Goal: Task Accomplishment & Management: Use online tool/utility

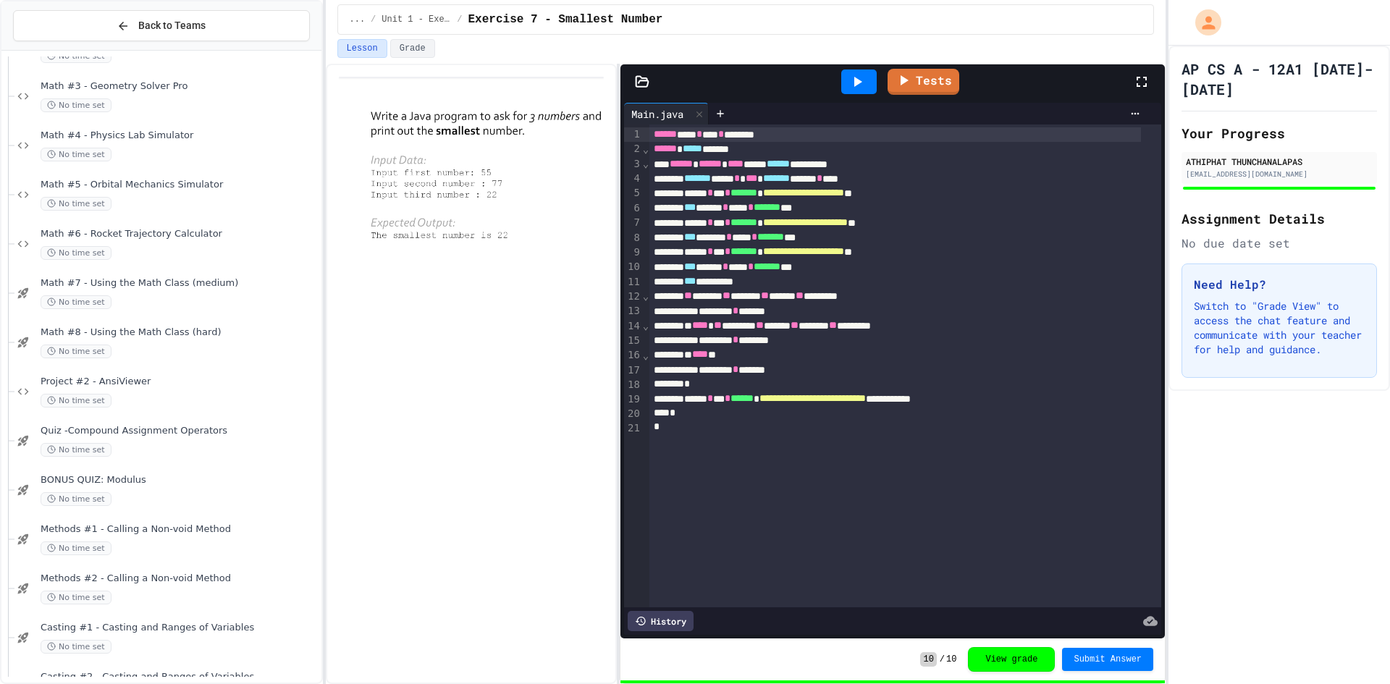
scroll to position [1521, 0]
click at [169, 398] on div "No time set" at bounding box center [180, 400] width 278 height 14
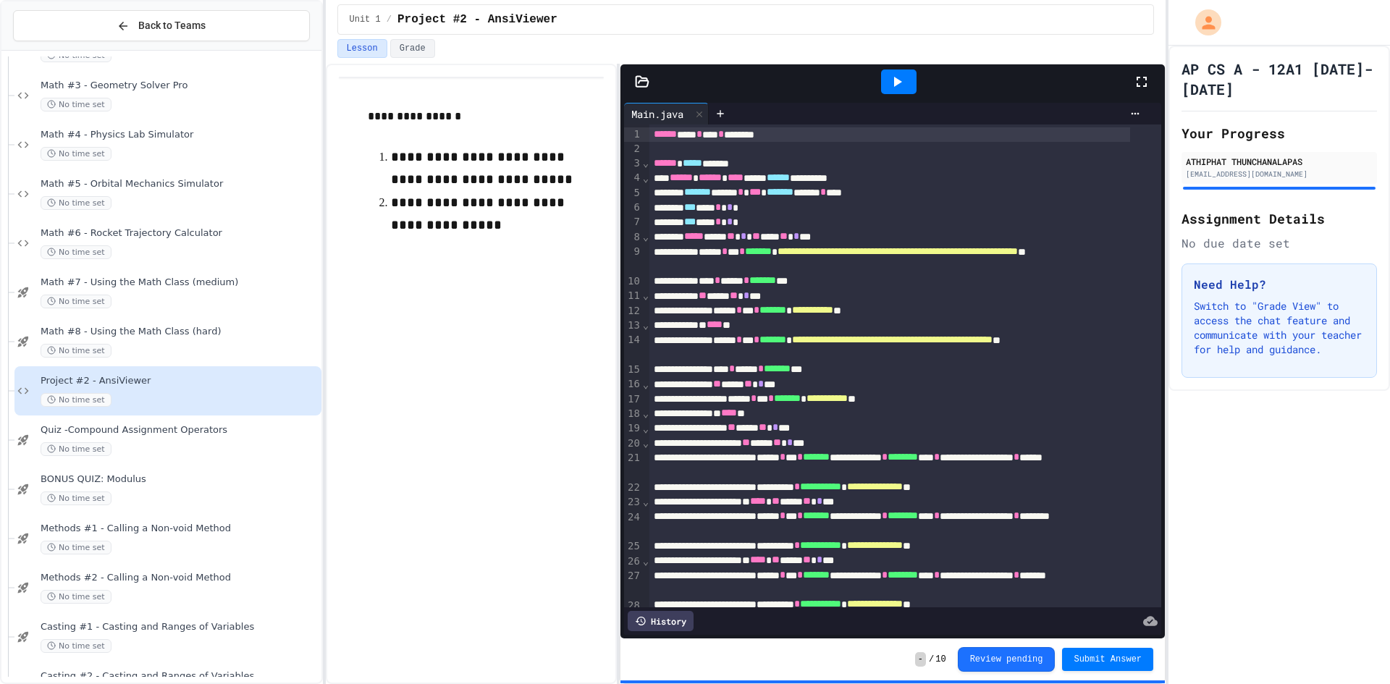
click at [889, 67] on div at bounding box center [899, 81] width 50 height 39
click at [899, 75] on icon at bounding box center [896, 81] width 17 height 17
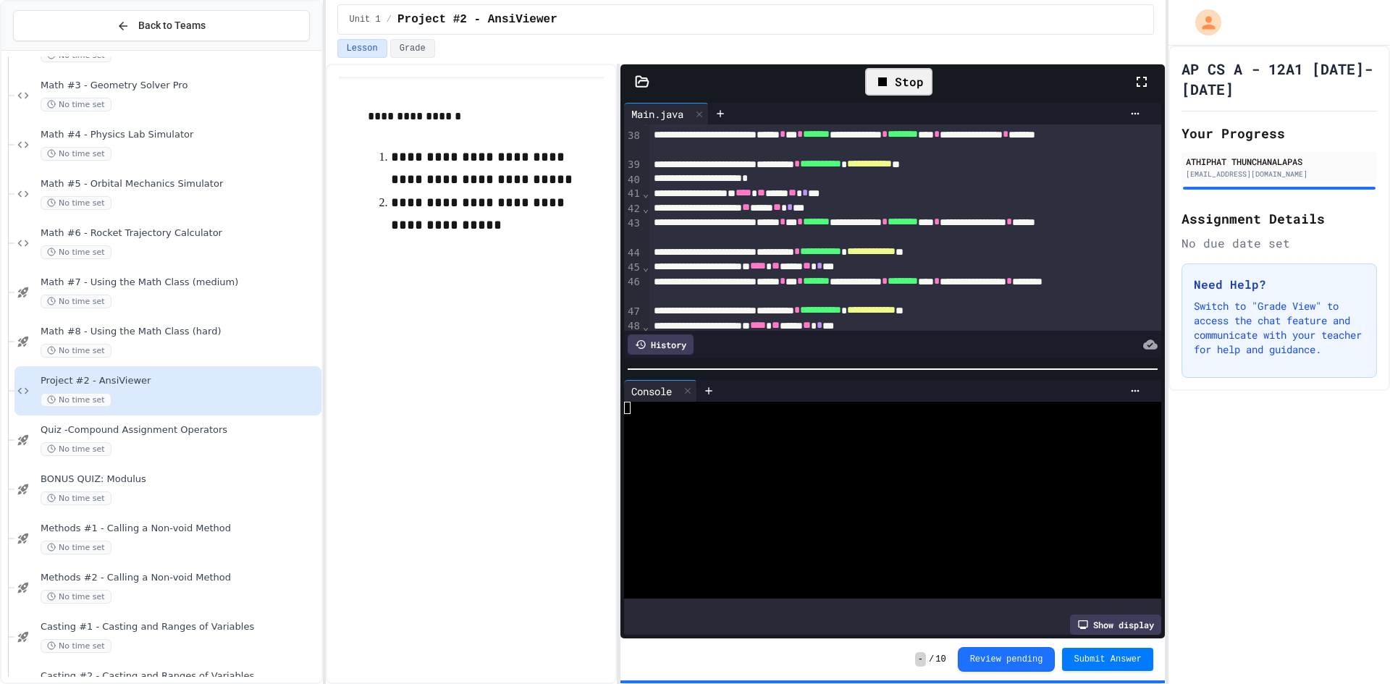
scroll to position [838, 0]
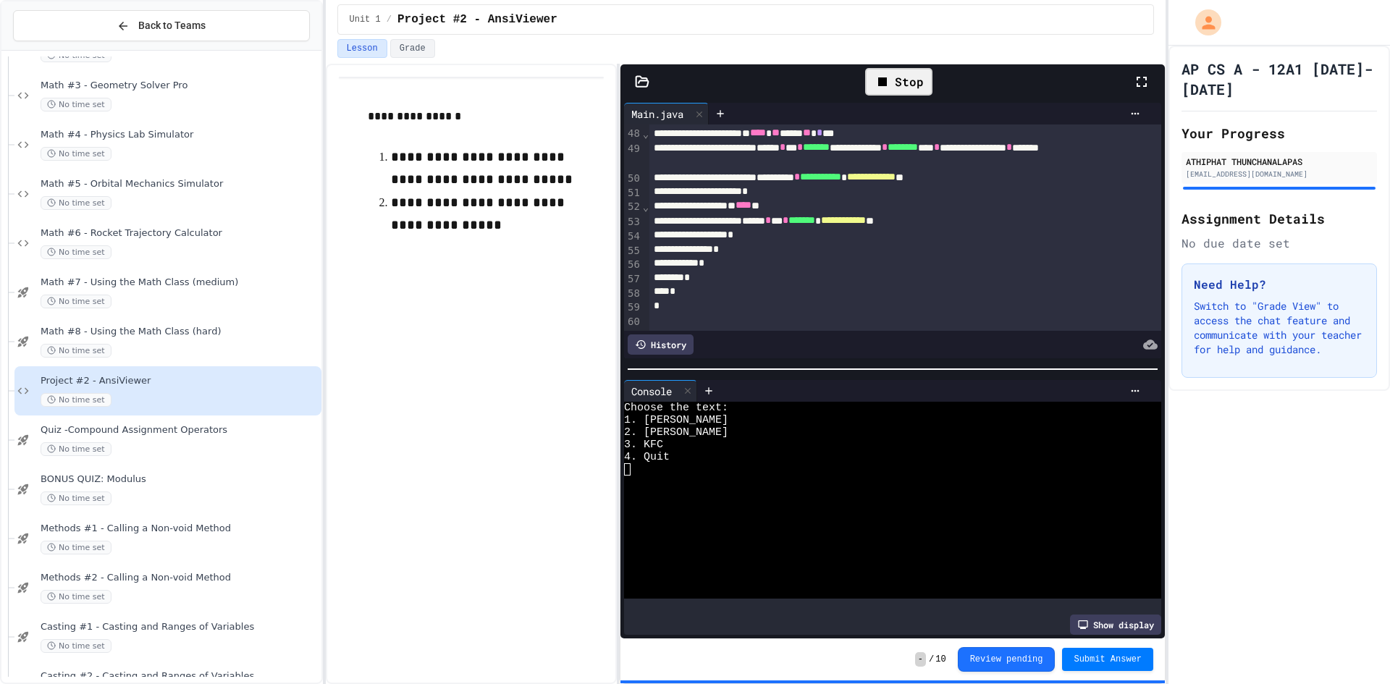
click at [836, 488] on div at bounding box center [881, 494] width 515 height 12
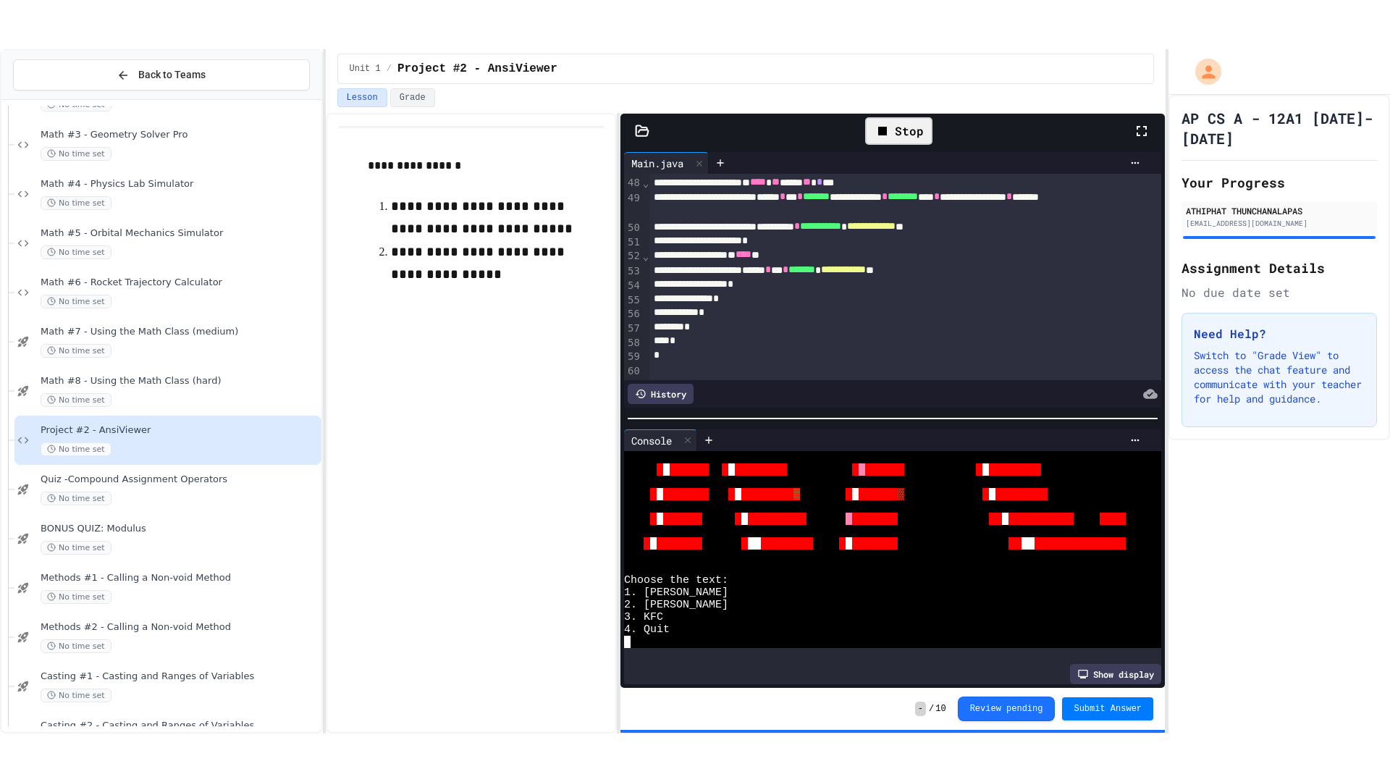
scroll to position [1915, 0]
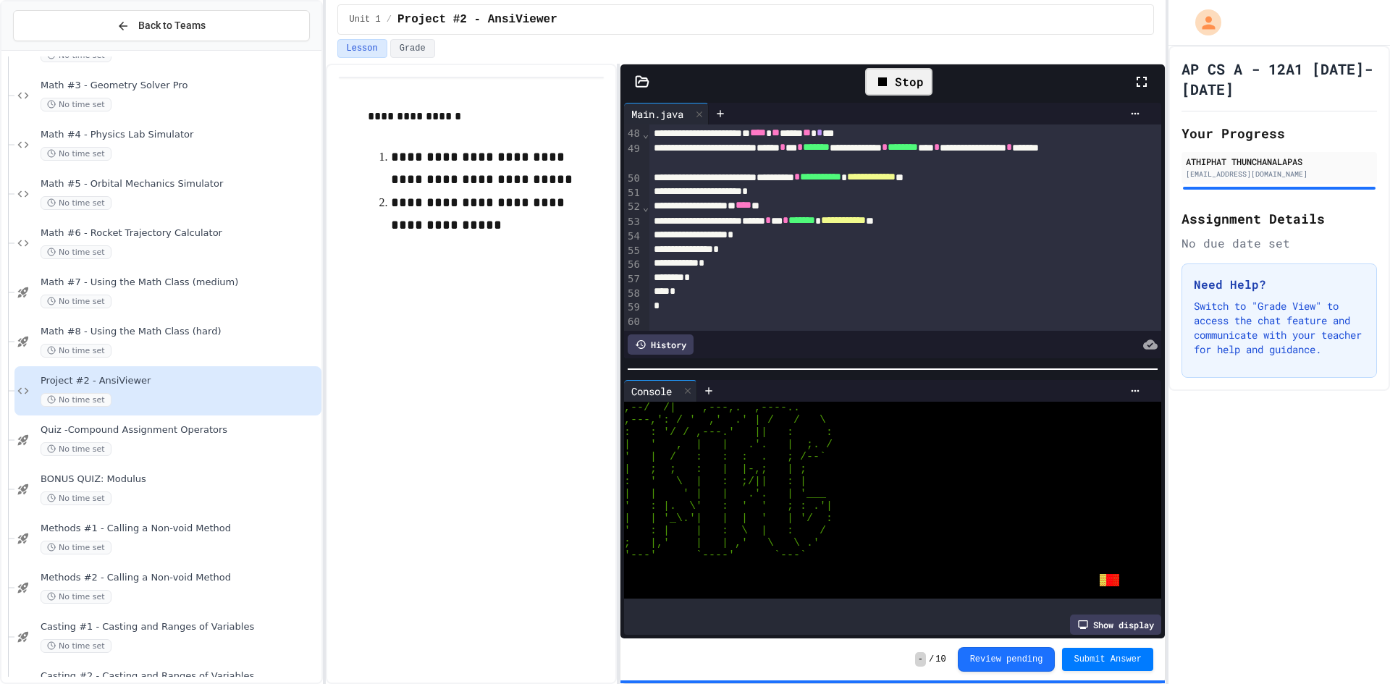
click at [1138, 73] on icon at bounding box center [1141, 81] width 17 height 17
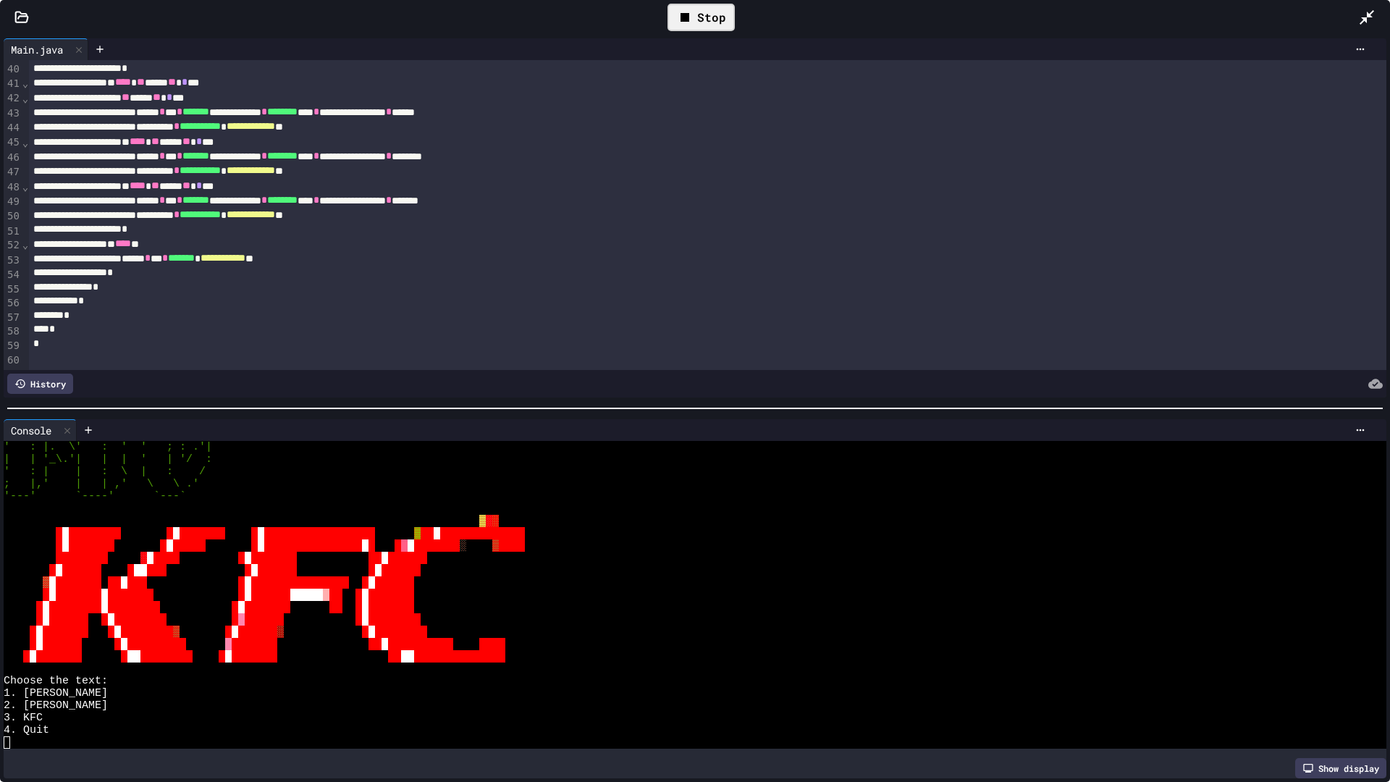
scroll to position [1219, 0]
click at [137, 684] on div "4. Quit" at bounding box center [681, 730] width 1355 height 12
click at [122, 684] on div at bounding box center [681, 742] width 1355 height 12
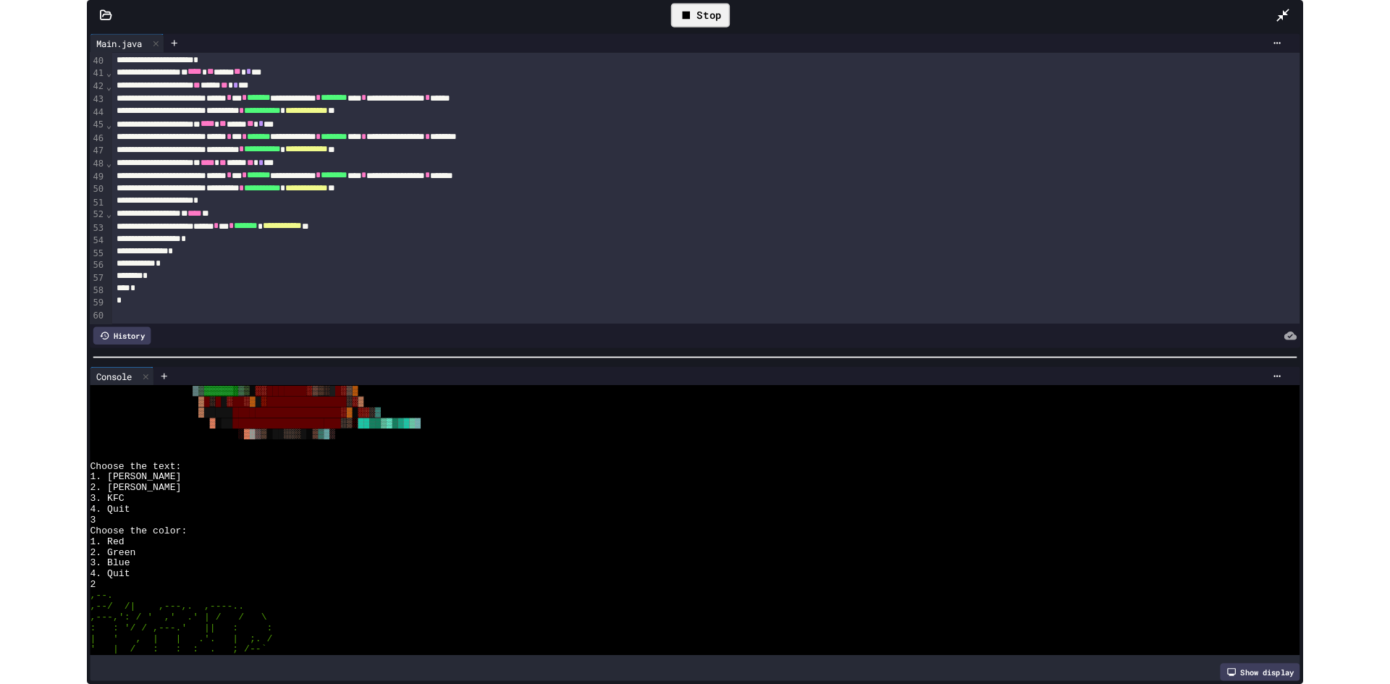
scroll to position [799, 0]
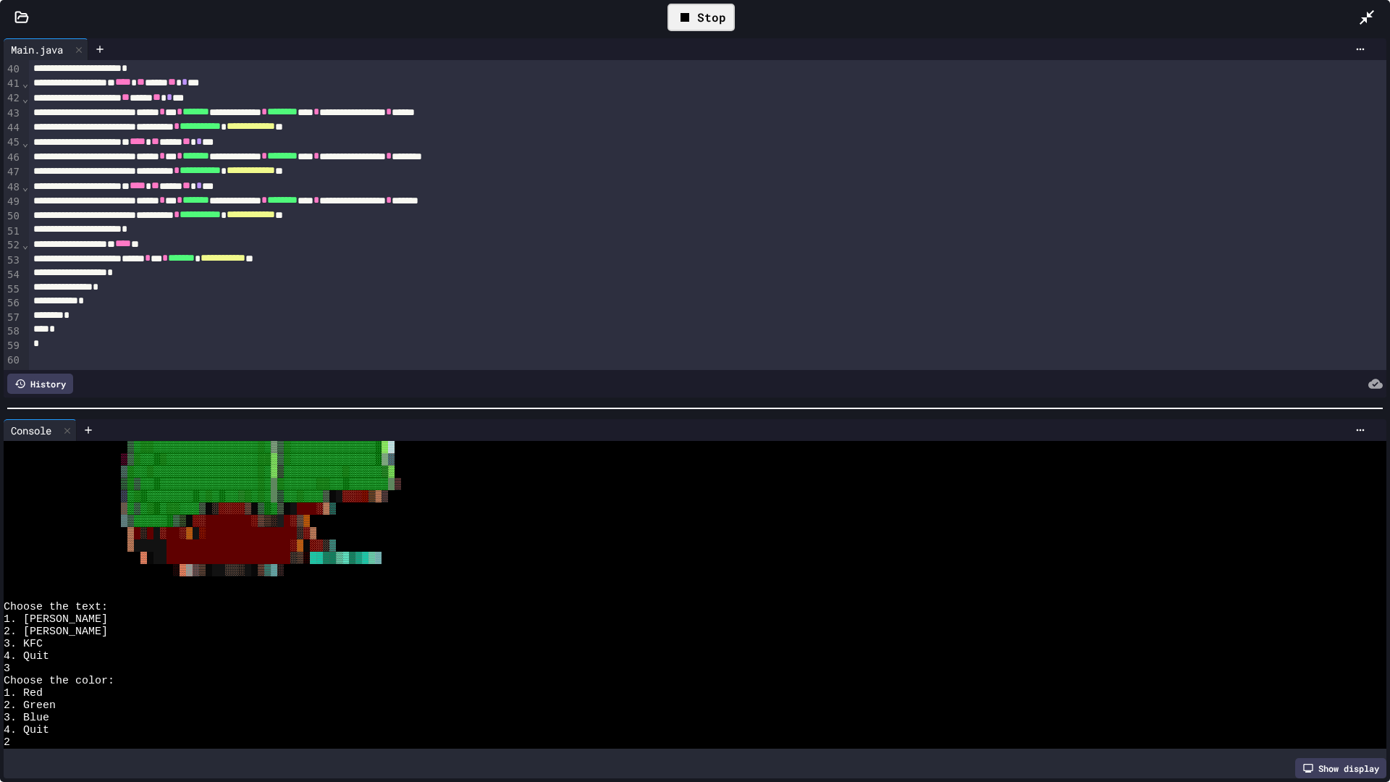
click at [1367, 8] on div at bounding box center [1374, 17] width 32 height 42
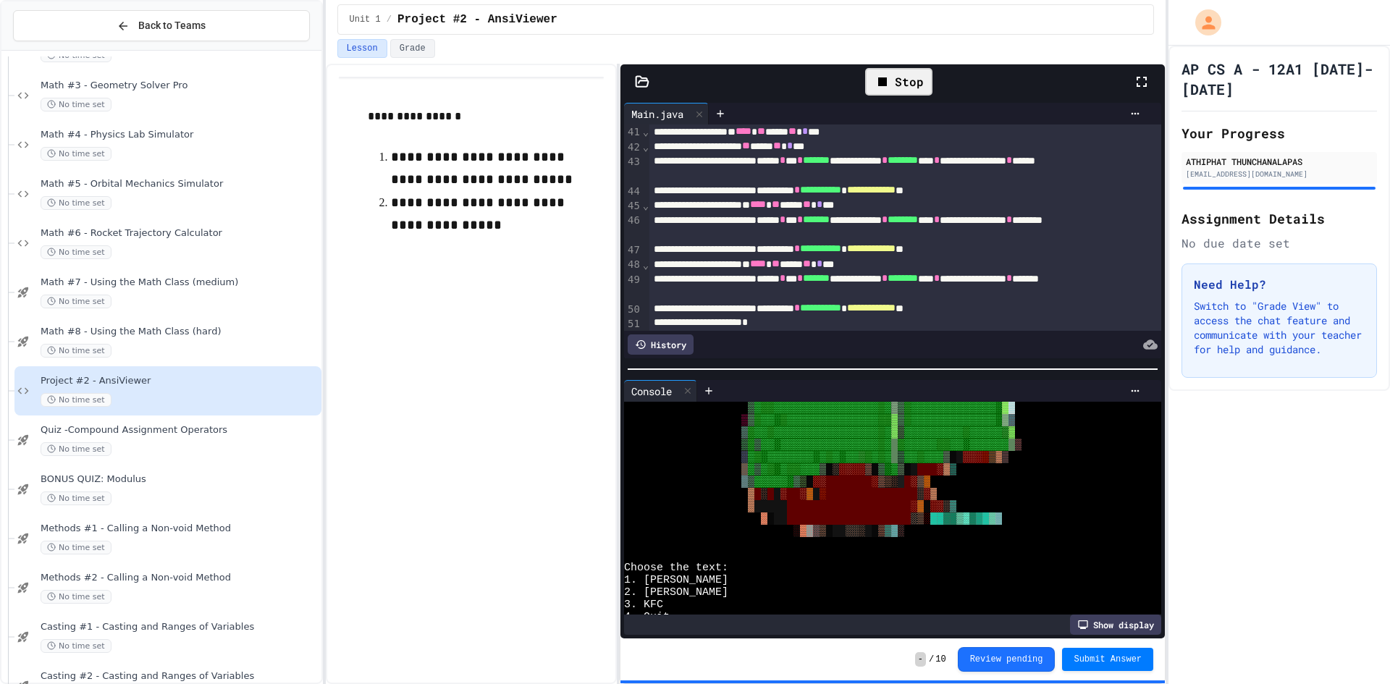
scroll to position [911, 0]
